Goal: Transaction & Acquisition: Download file/media

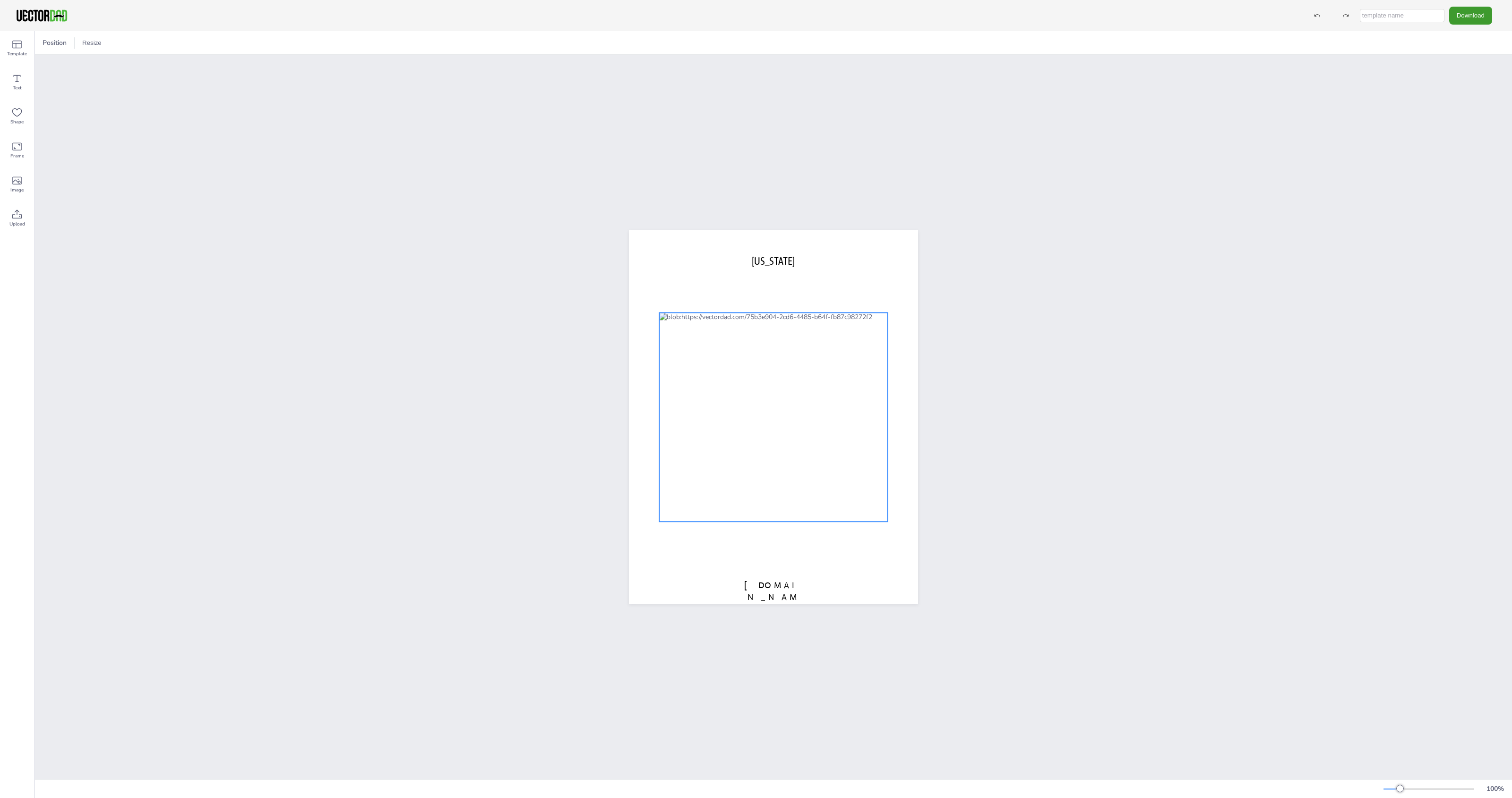
click at [763, 392] on div at bounding box center [773, 417] width 228 height 209
click at [1472, 17] on button "Download" at bounding box center [1470, 15] width 43 height 18
click at [1463, 97] on li "SVG" at bounding box center [1459, 96] width 77 height 19
click at [1458, 4] on div "Download PNG JPG SVG PDF" at bounding box center [756, 15] width 1512 height 31
click at [1424, 248] on div "[DOMAIN_NAME] [US_STATE]" at bounding box center [774, 416] width 1477 height 724
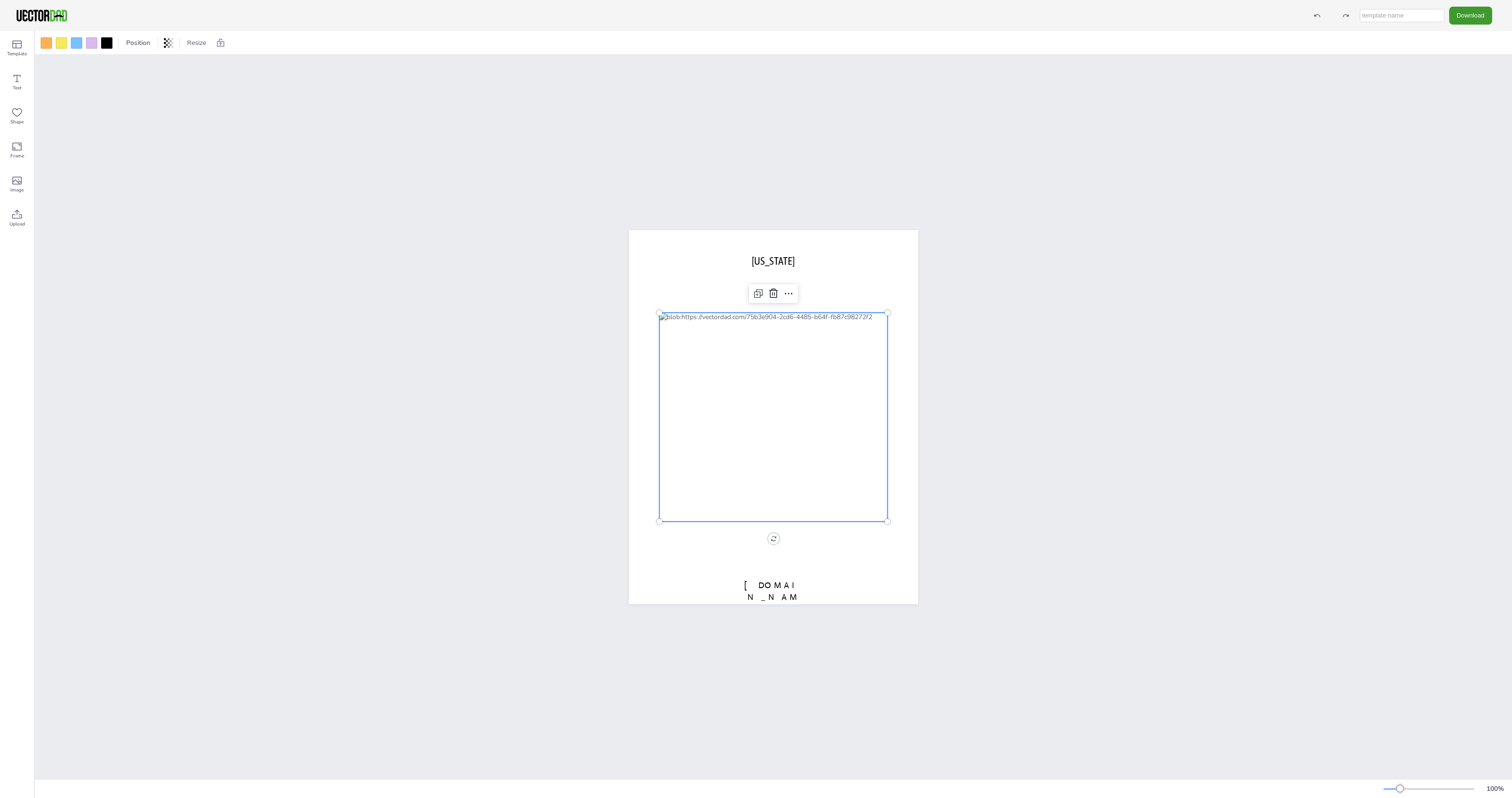
click at [734, 398] on div at bounding box center [773, 417] width 228 height 209
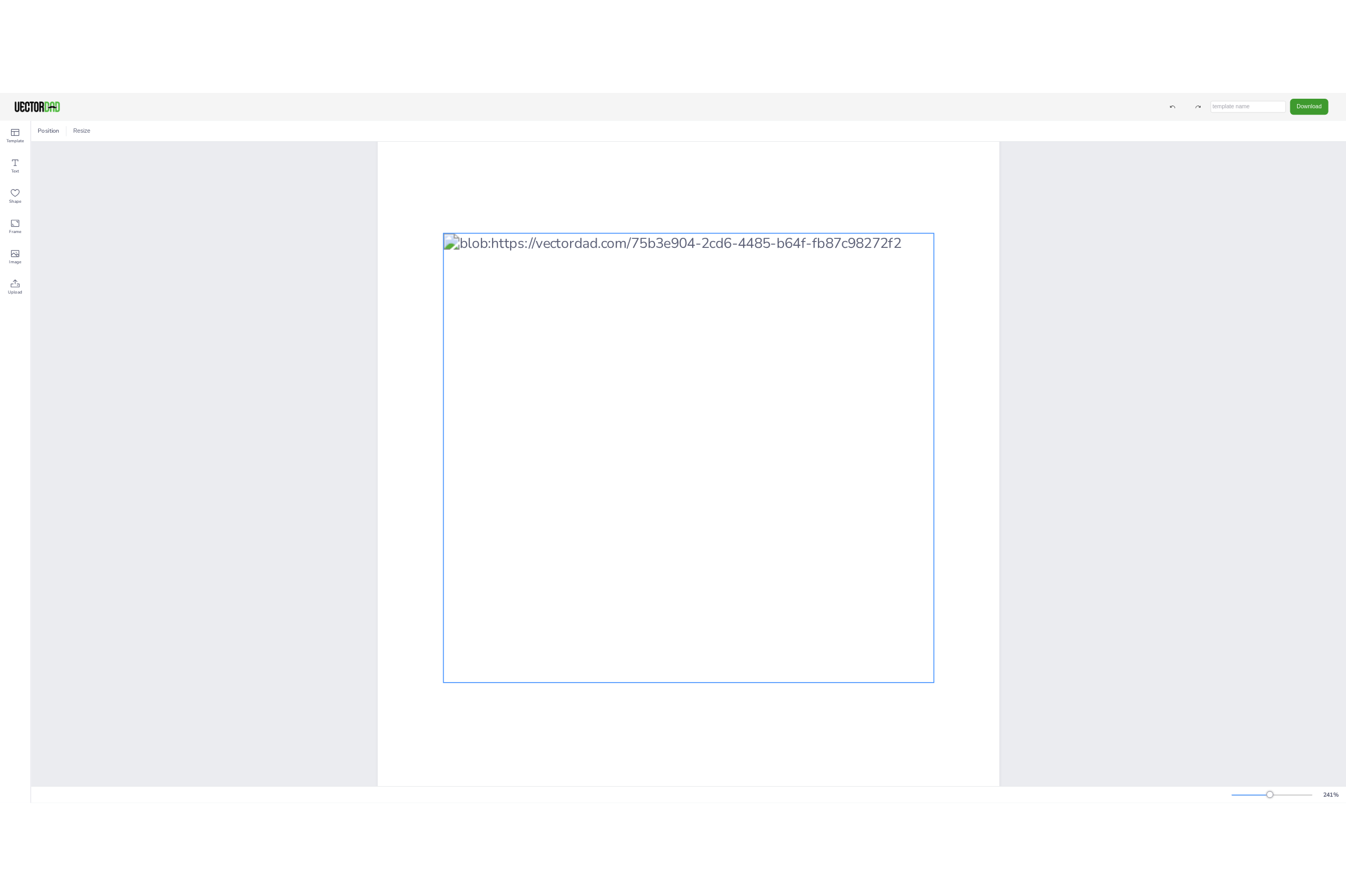
scroll to position [121, 0]
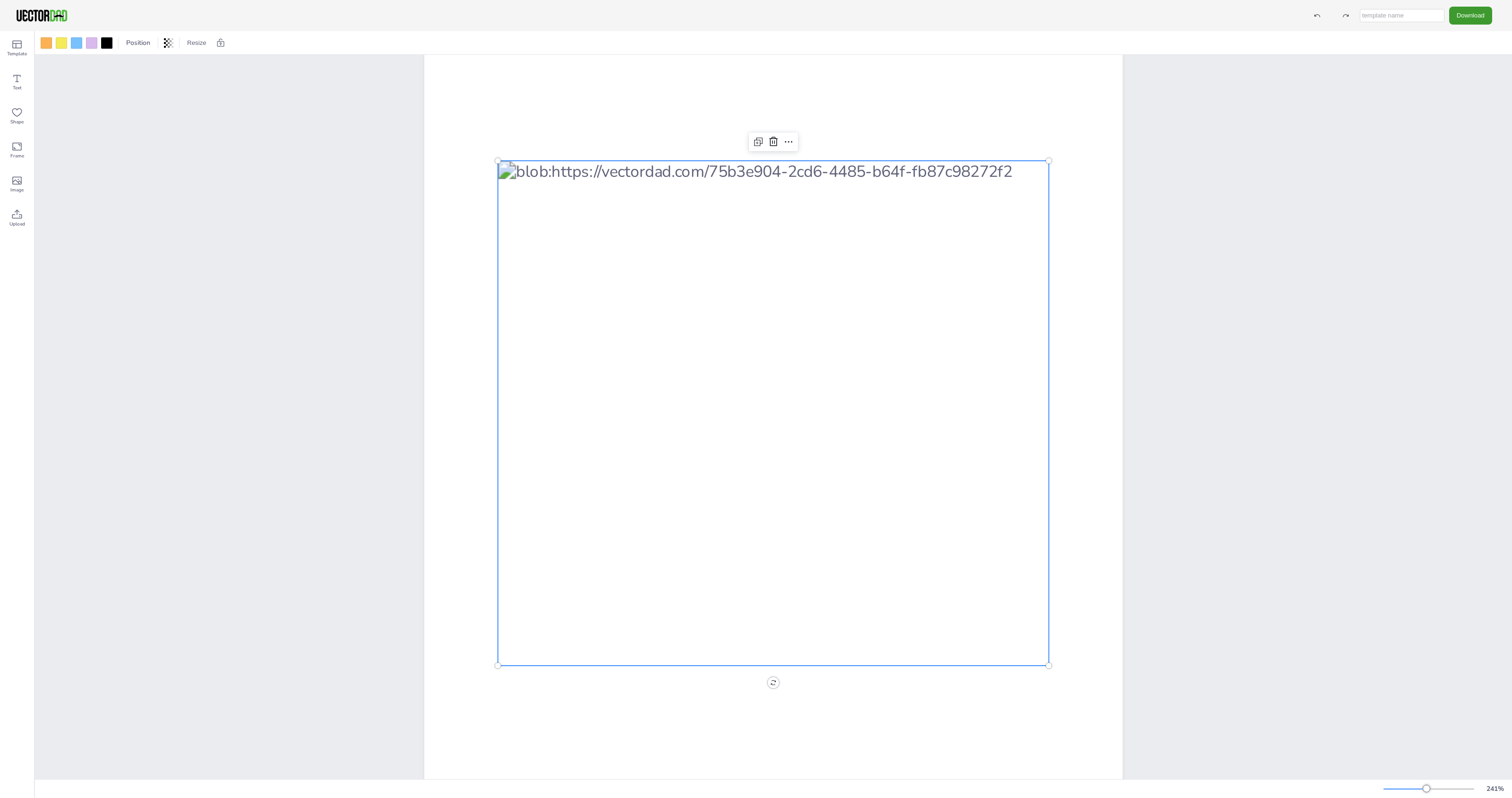
click at [888, 560] on div at bounding box center [773, 413] width 551 height 505
click at [784, 137] on icon at bounding box center [788, 142] width 11 height 11
click at [908, 120] on div at bounding box center [774, 413] width 698 height 903
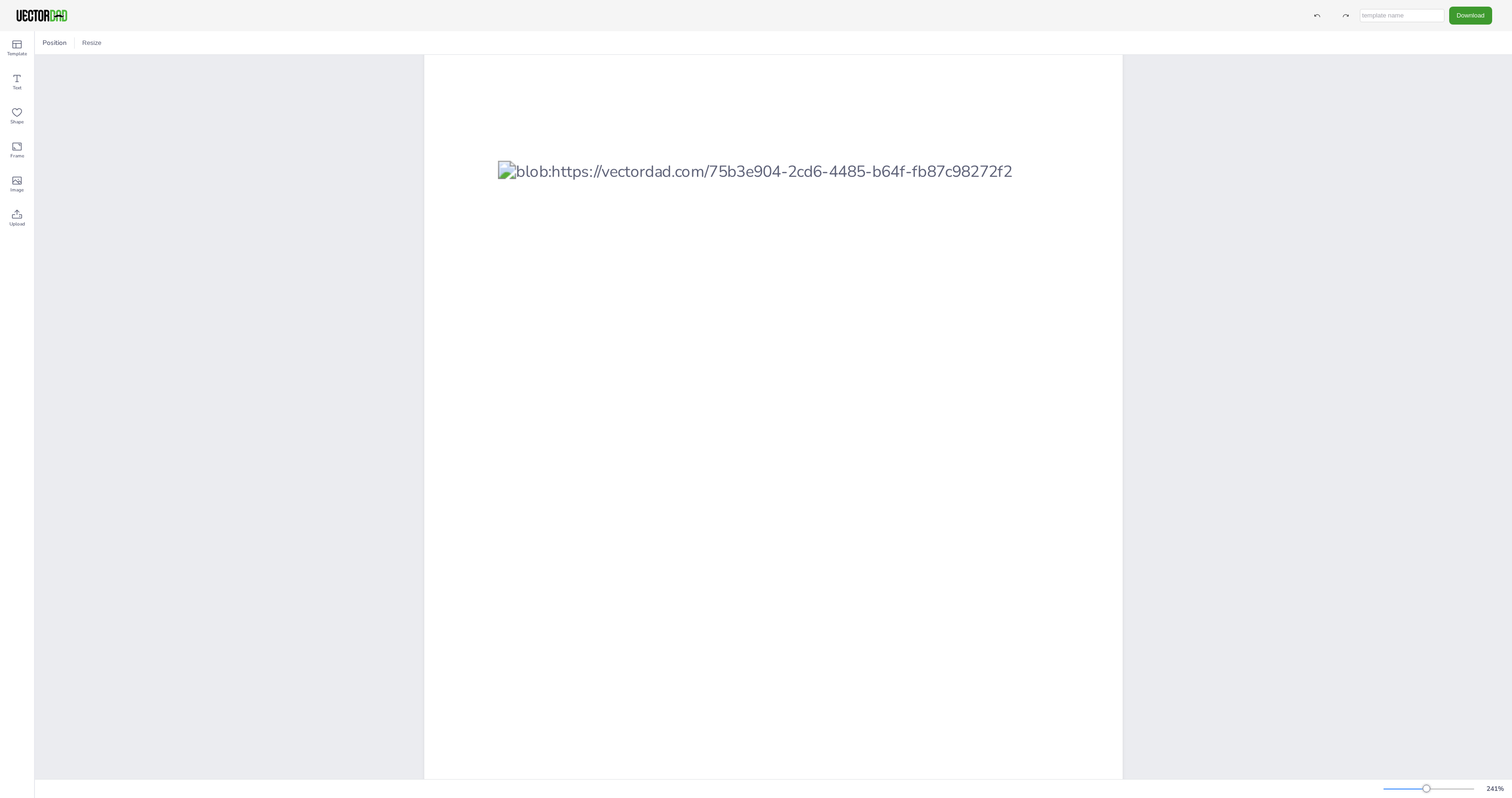
click at [1210, 302] on div "[DOMAIN_NAME] [US_STATE]" at bounding box center [774, 413] width 1477 height 931
click at [1466, 12] on button "Download" at bounding box center [1470, 15] width 43 height 18
click at [1476, 93] on li "SVG" at bounding box center [1459, 96] width 77 height 19
click at [1483, 24] on div "Download PNG JPG SVG PDF" at bounding box center [1400, 15] width 194 height 18
click at [1476, 16] on button "Download" at bounding box center [1470, 15] width 43 height 18
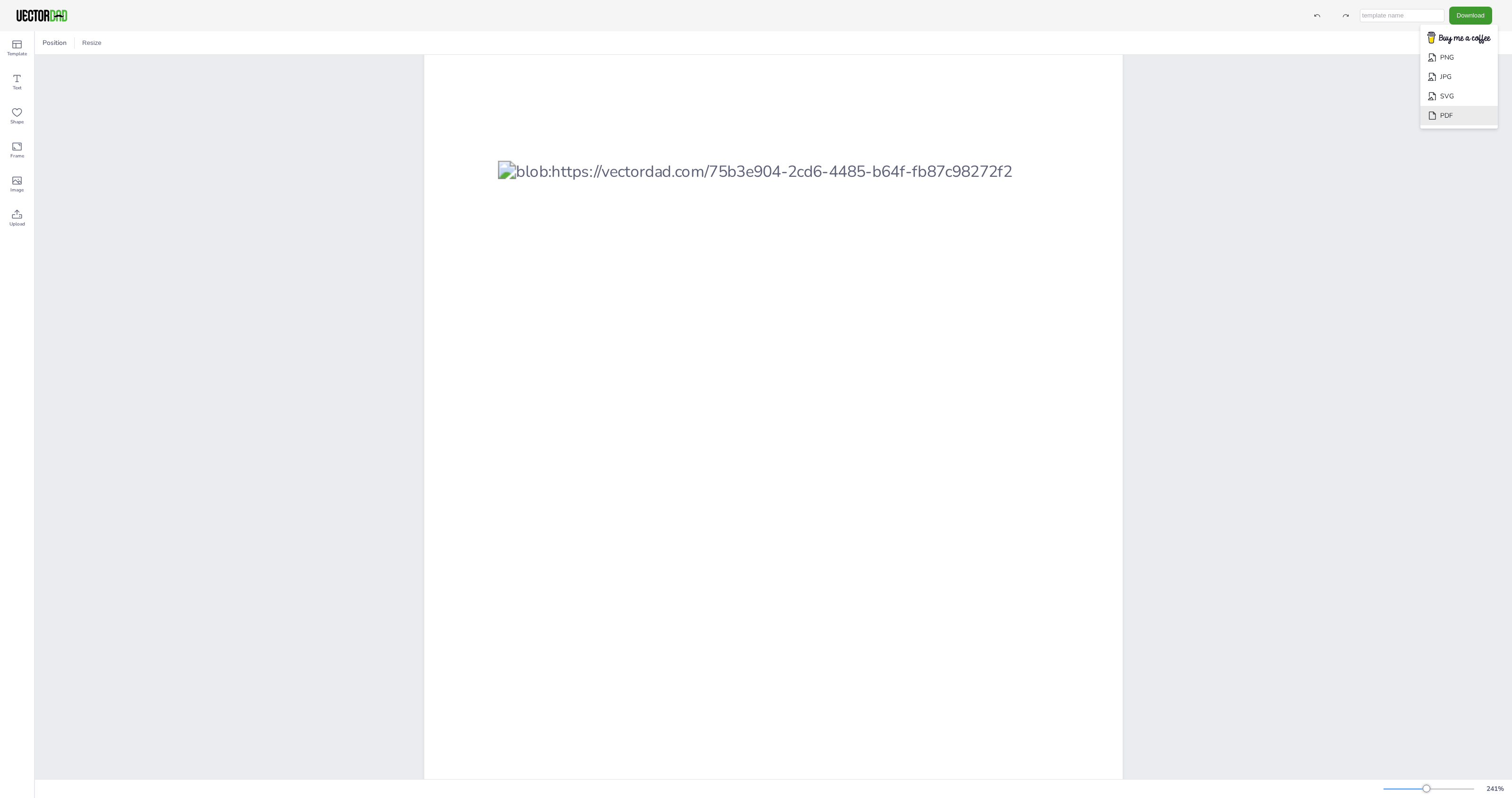
click at [1471, 109] on li "PDF" at bounding box center [1459, 115] width 77 height 19
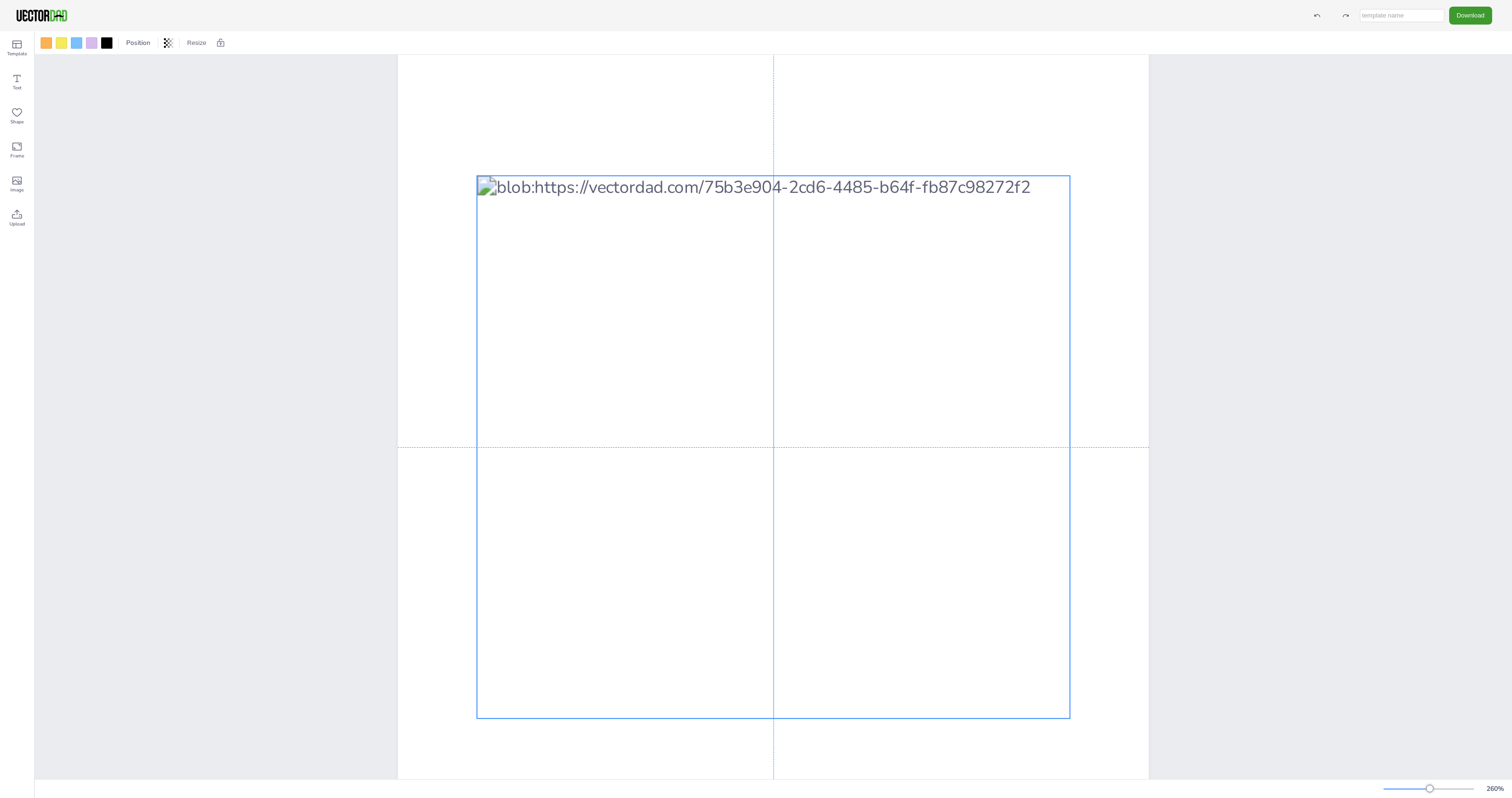
click at [735, 675] on div at bounding box center [773, 447] width 592 height 543
